Goal: Information Seeking & Learning: Learn about a topic

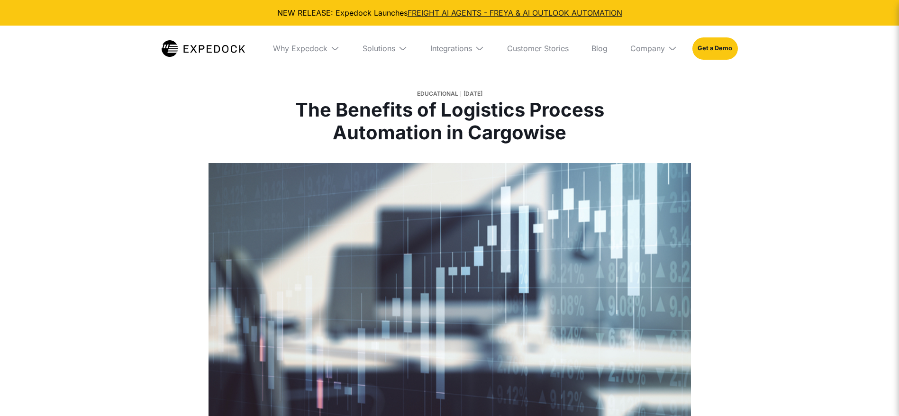
select select
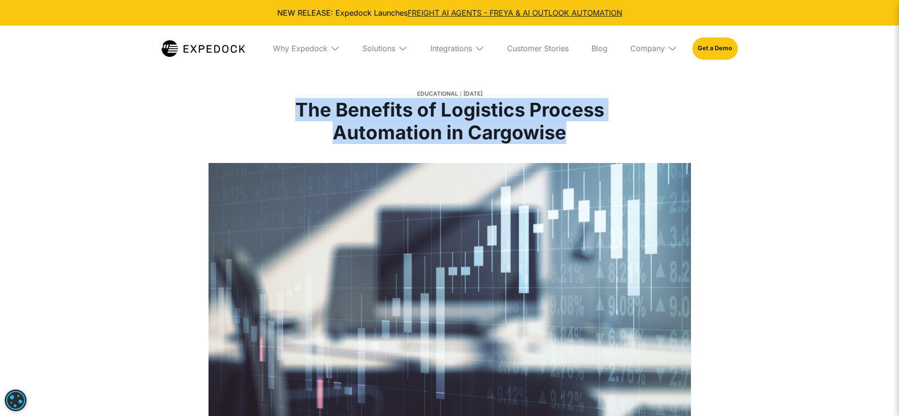
drag, startPoint x: 287, startPoint y: 103, endPoint x: 565, endPoint y: 145, distance: 281.4
click at [565, 145] on div "Educational [DATE] The Benefits of Logistics Process Automation in Cargowise" at bounding box center [450, 116] width 446 height 93
click at [611, 48] on link "Blog" at bounding box center [599, 49] width 31 height 46
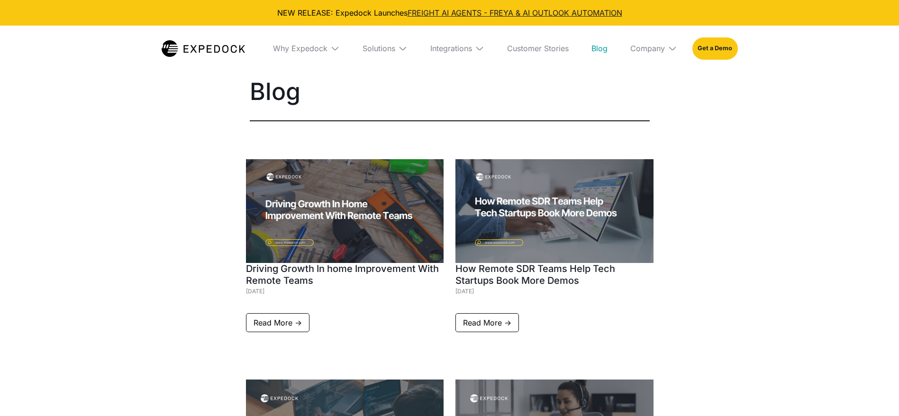
select select
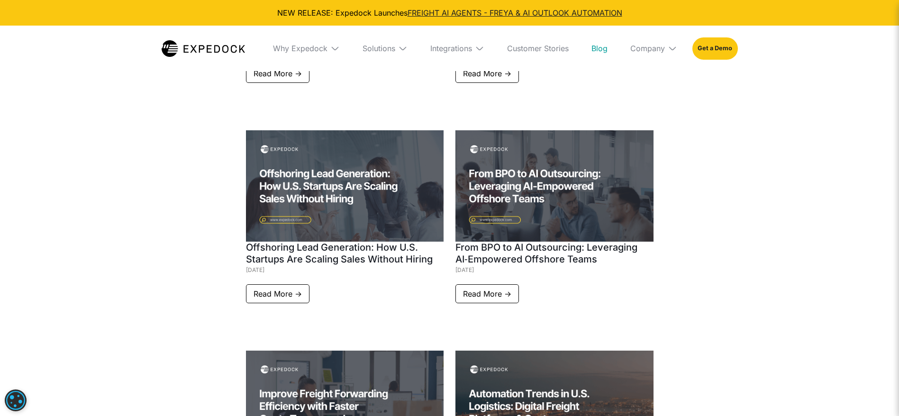
scroll to position [677, 0]
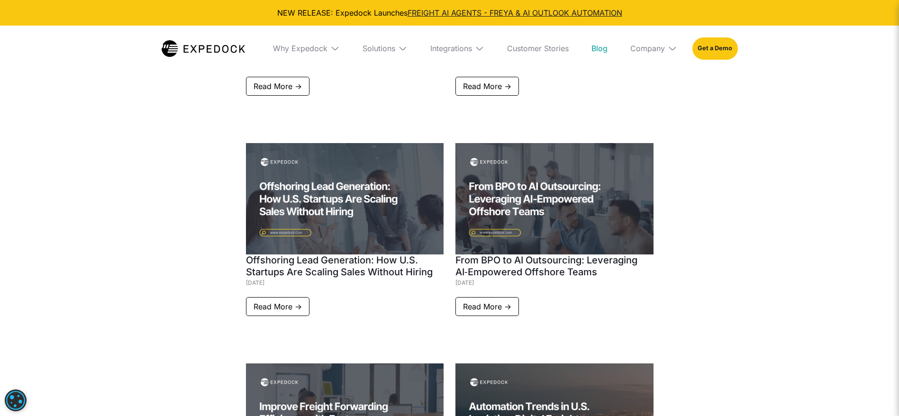
click at [521, 175] on img at bounding box center [555, 198] width 198 height 111
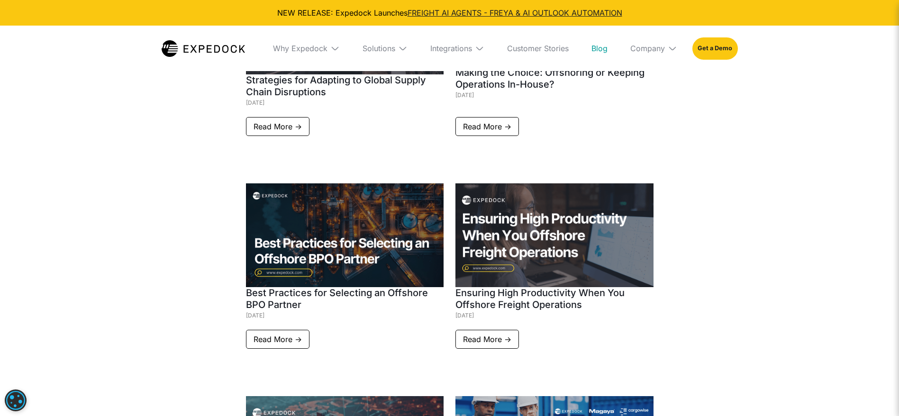
scroll to position [3379, 0]
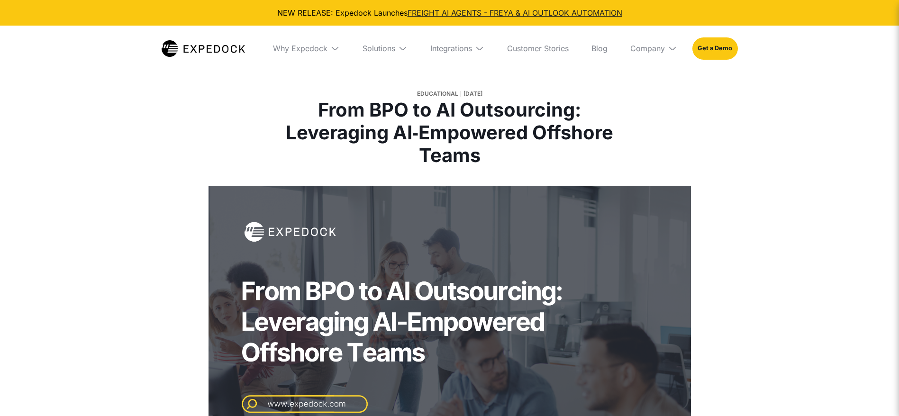
select select
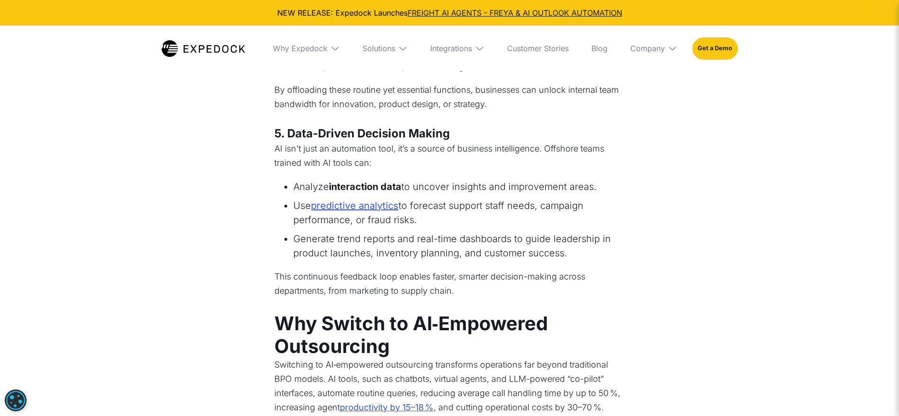
scroll to position [1209, 0]
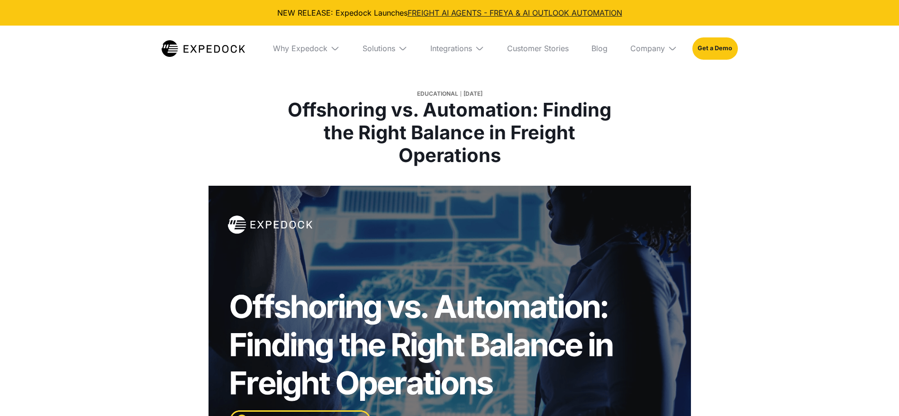
select select
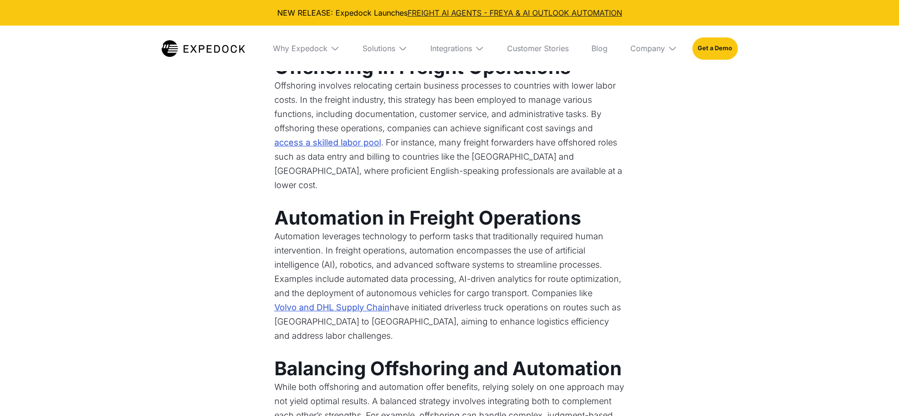
scroll to position [498, 0]
